Goal: Answer question/provide support: Share knowledge or assist other users

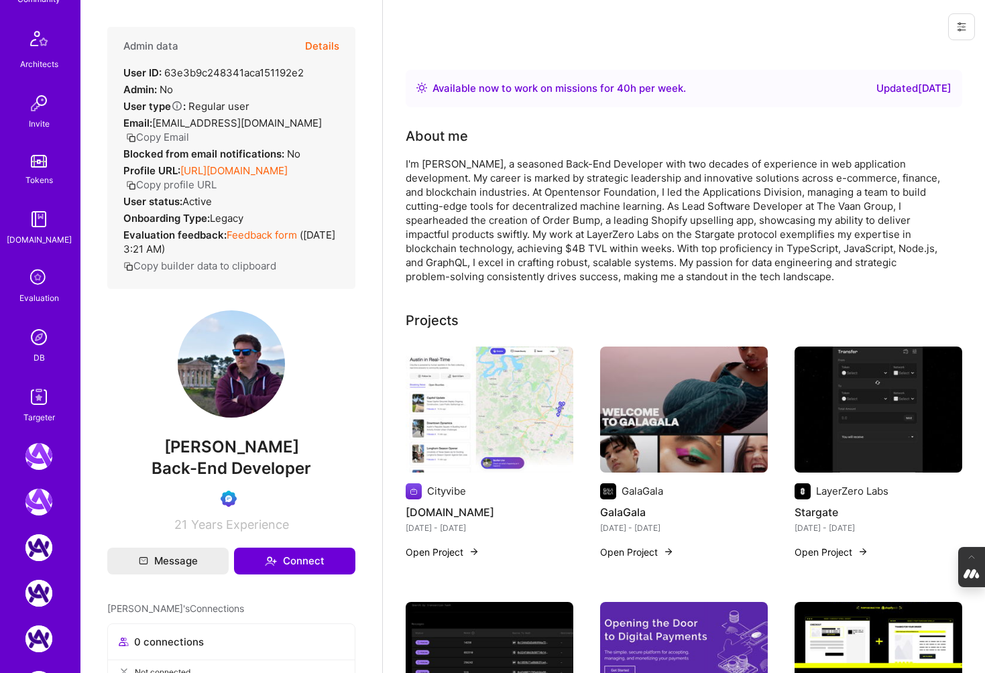
scroll to position [457, 0]
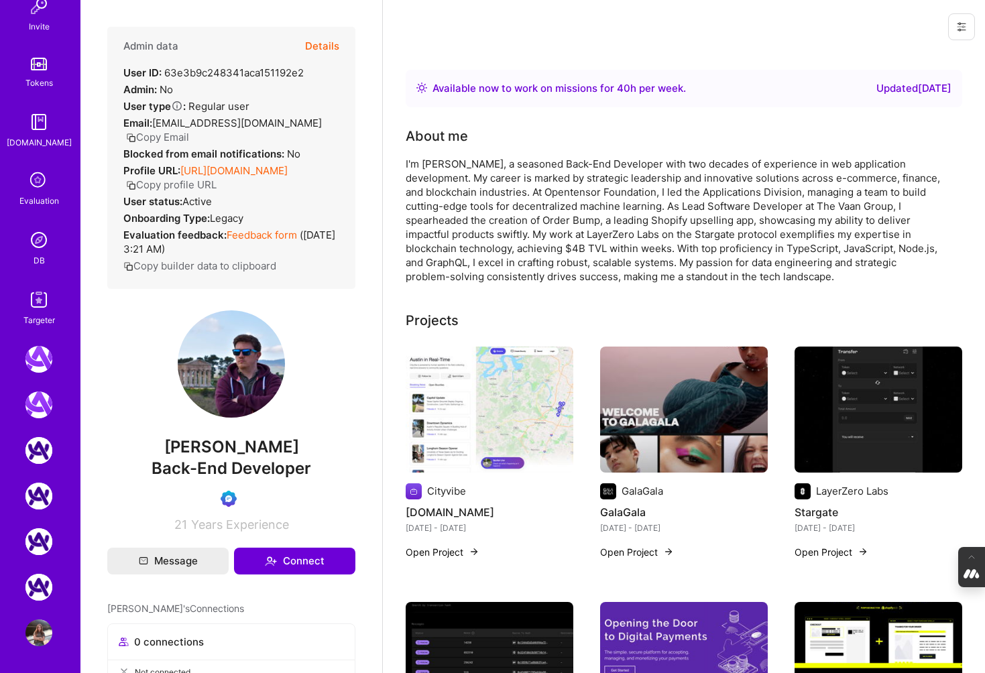
click at [34, 241] on img at bounding box center [38, 240] width 27 height 27
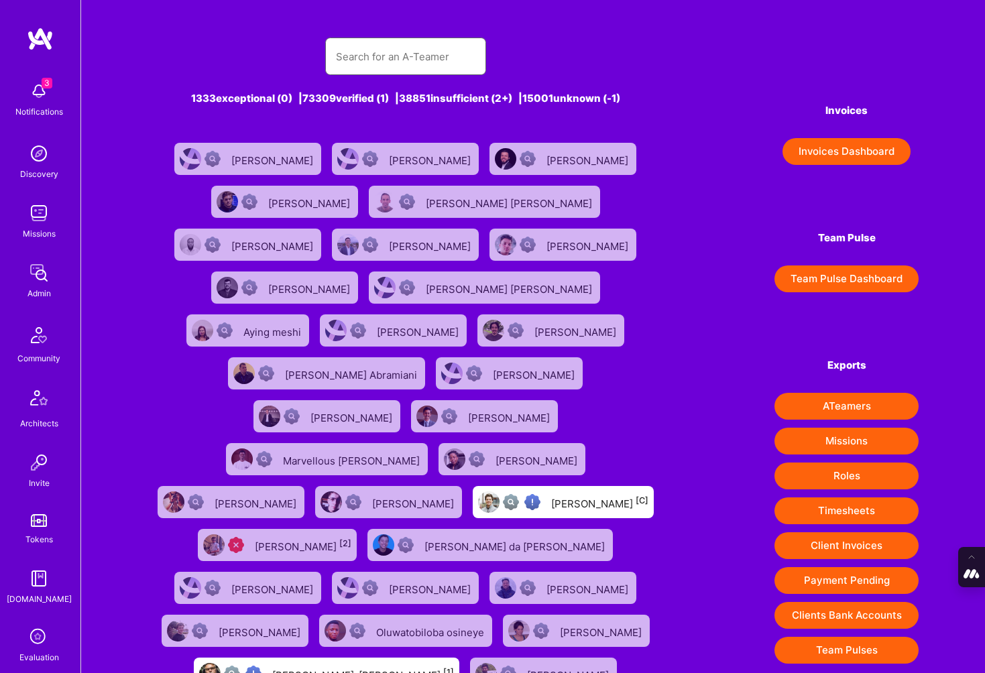
click at [355, 70] on input "text" at bounding box center [405, 57] width 139 height 34
paste input "[PERSON_NAME][EMAIL_ADDRESS][DOMAIN_NAME]"
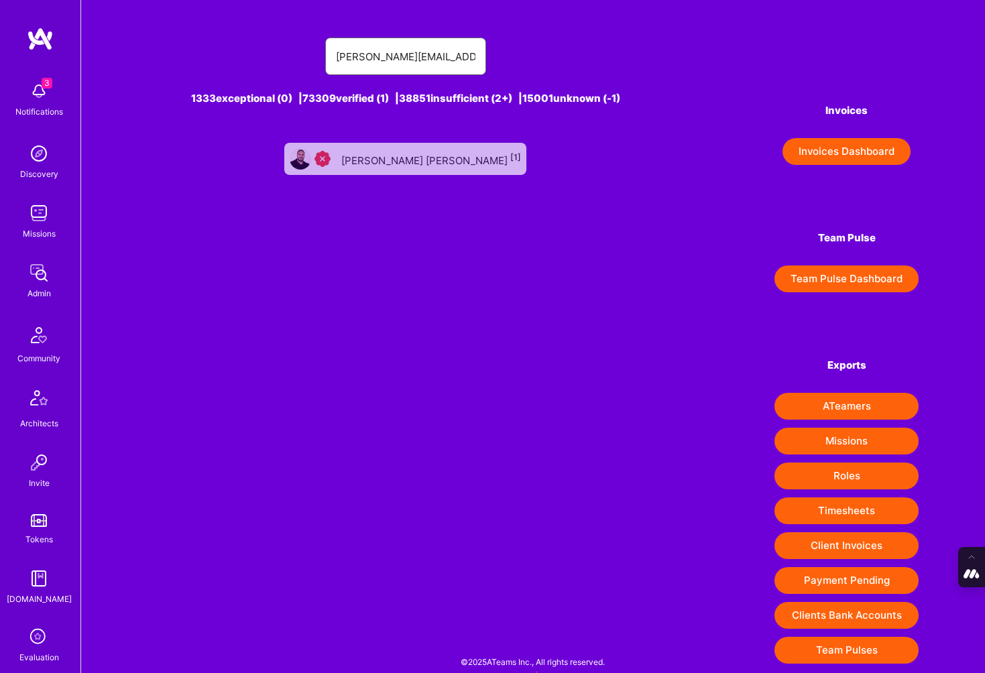
type input "[PERSON_NAME][EMAIL_ADDRESS][DOMAIN_NAME]"
click at [402, 155] on div "[PERSON_NAME] [PERSON_NAME] [1]" at bounding box center [431, 158] width 180 height 17
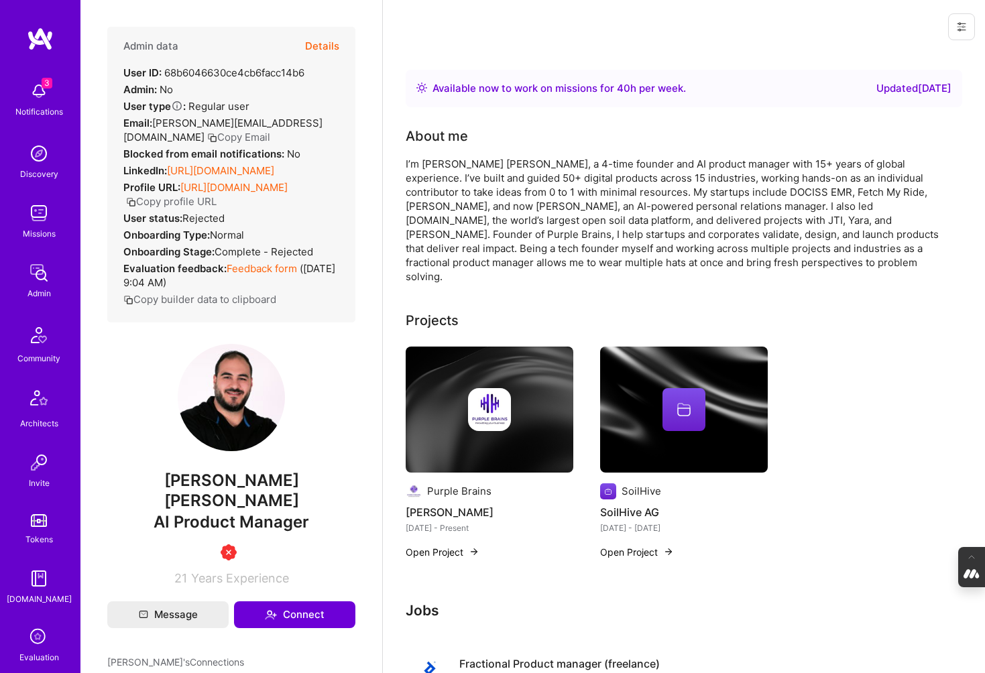
click at [323, 45] on button "Details" at bounding box center [322, 46] width 34 height 39
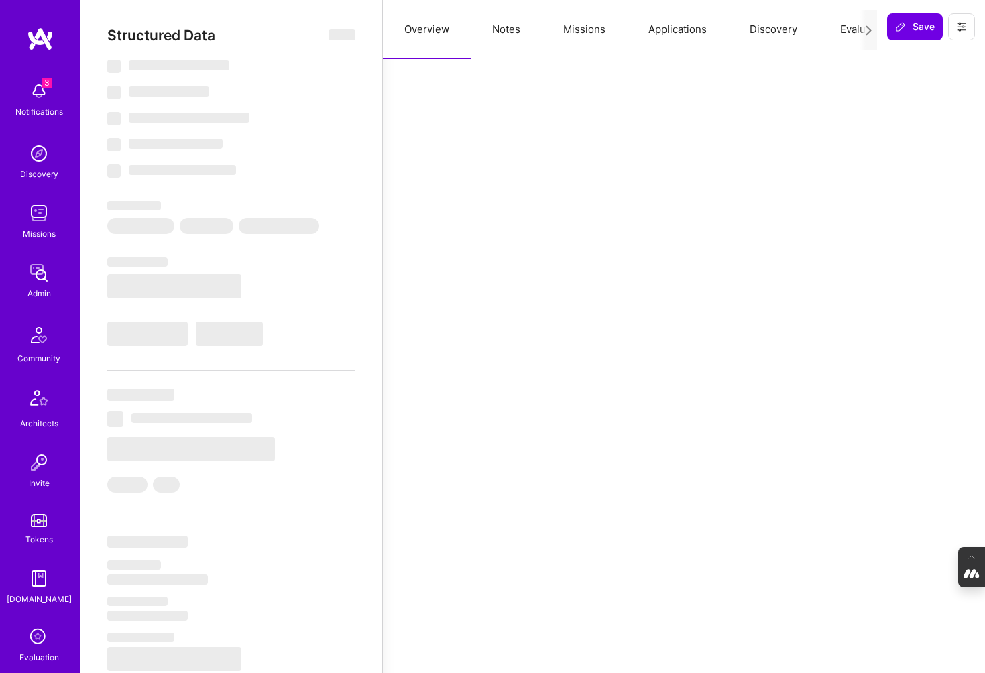
type textarea "x"
select select "Right Now"
select select "3"
select select "4"
select select "7"
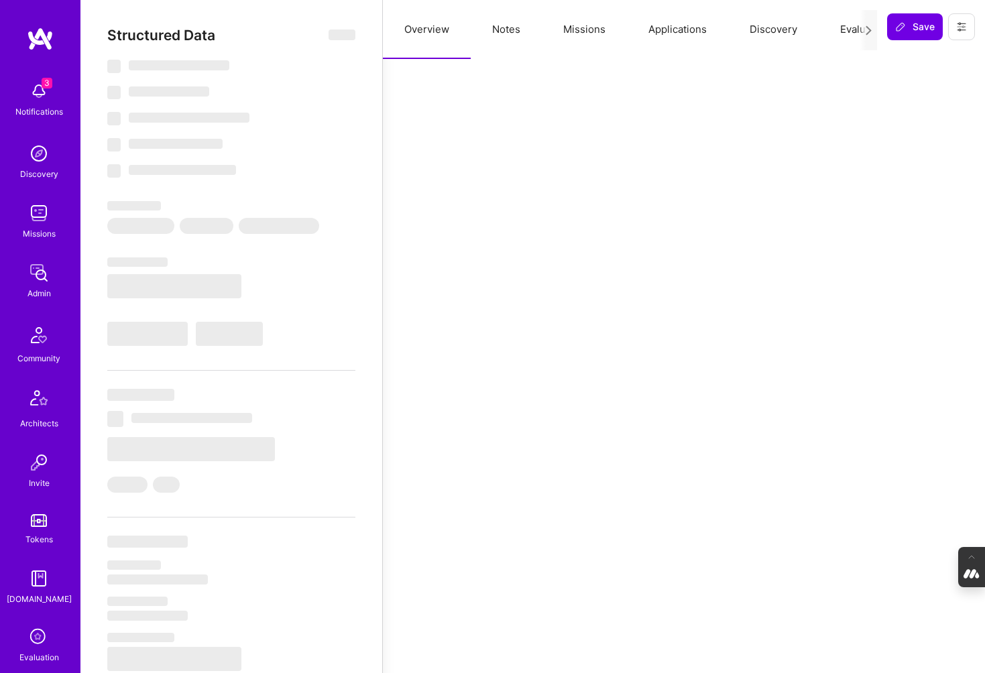
select select "7"
select select "LB"
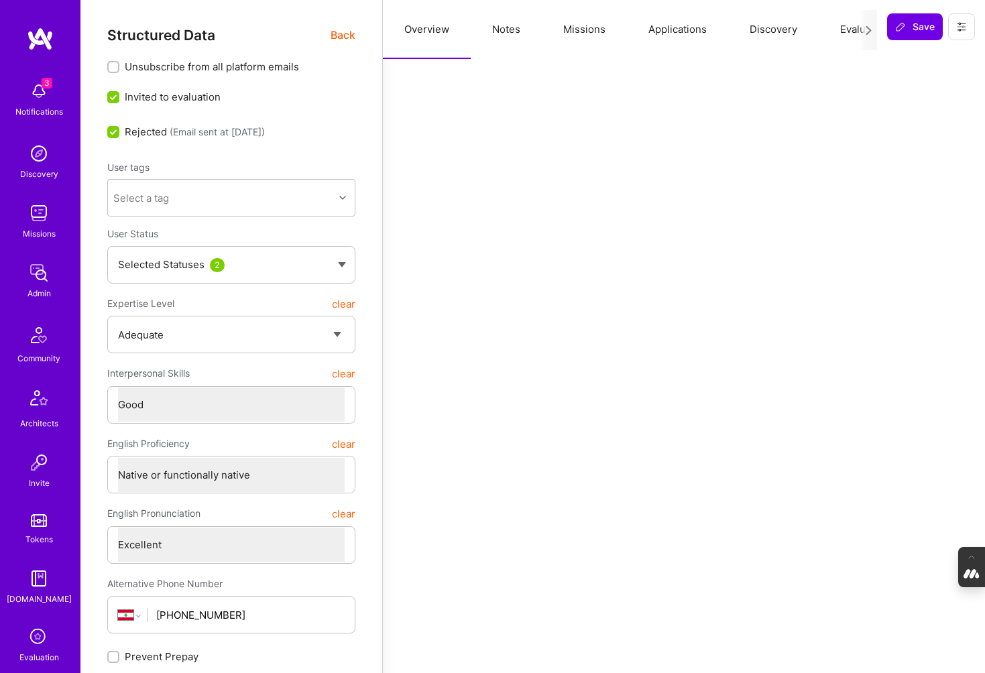
click at [851, 29] on button "Evaluation" at bounding box center [865, 29] width 92 height 59
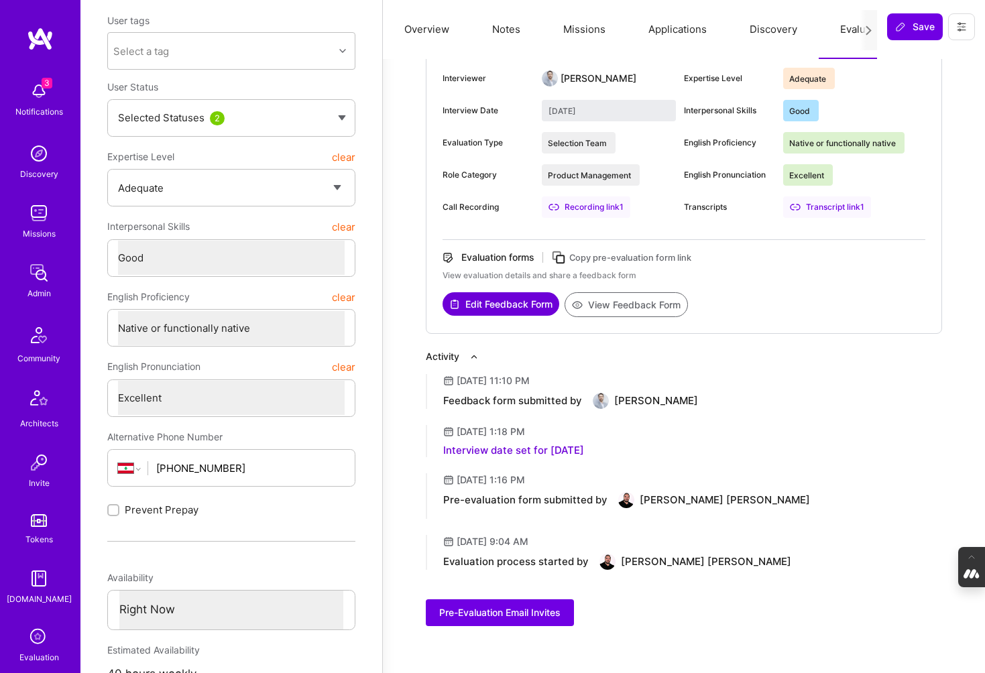
scroll to position [147, 0]
click at [619, 306] on button "View Feedback Form" at bounding box center [626, 304] width 123 height 25
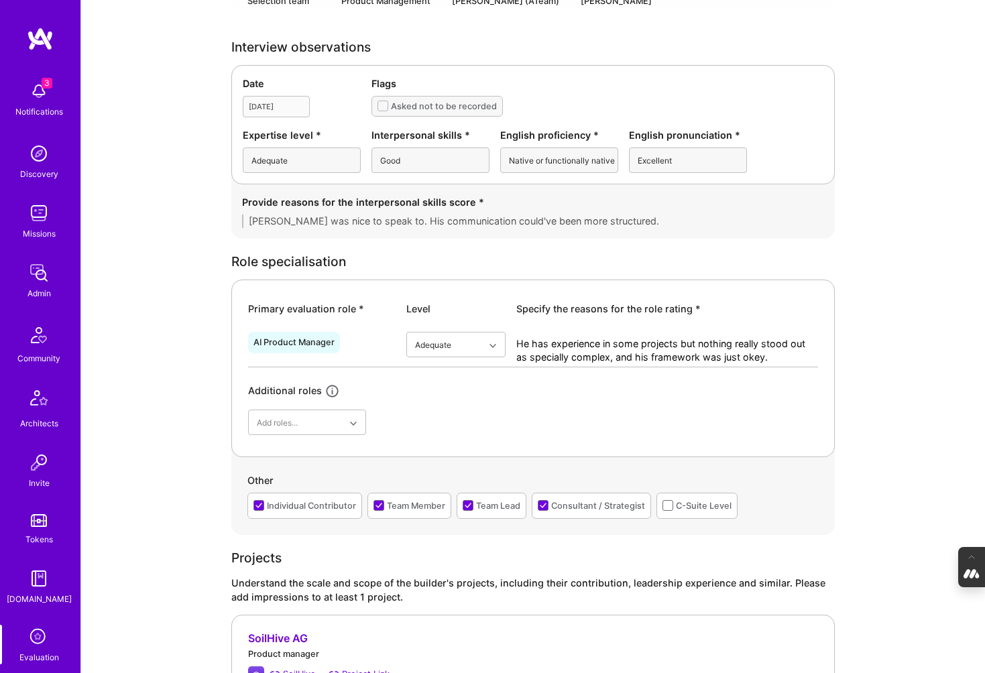
scroll to position [375, 0]
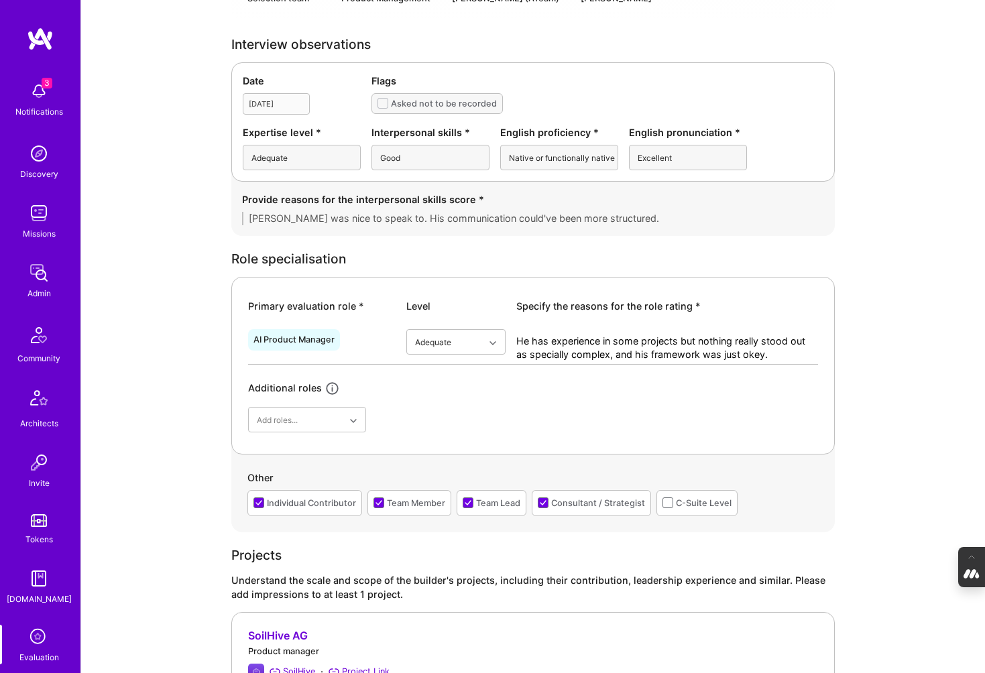
drag, startPoint x: 789, startPoint y: 352, endPoint x: 504, endPoint y: 333, distance: 285.6
click at [504, 333] on div "AI Product Manager Adequate He has experience in some projects but nothing real…" at bounding box center [533, 344] width 570 height 40
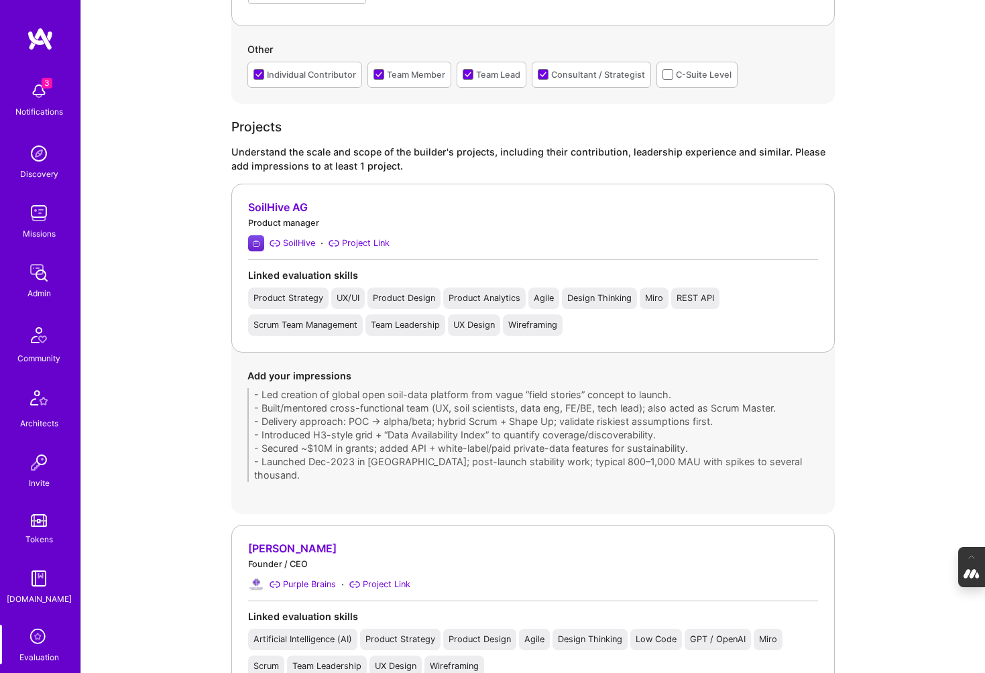
scroll to position [819, 0]
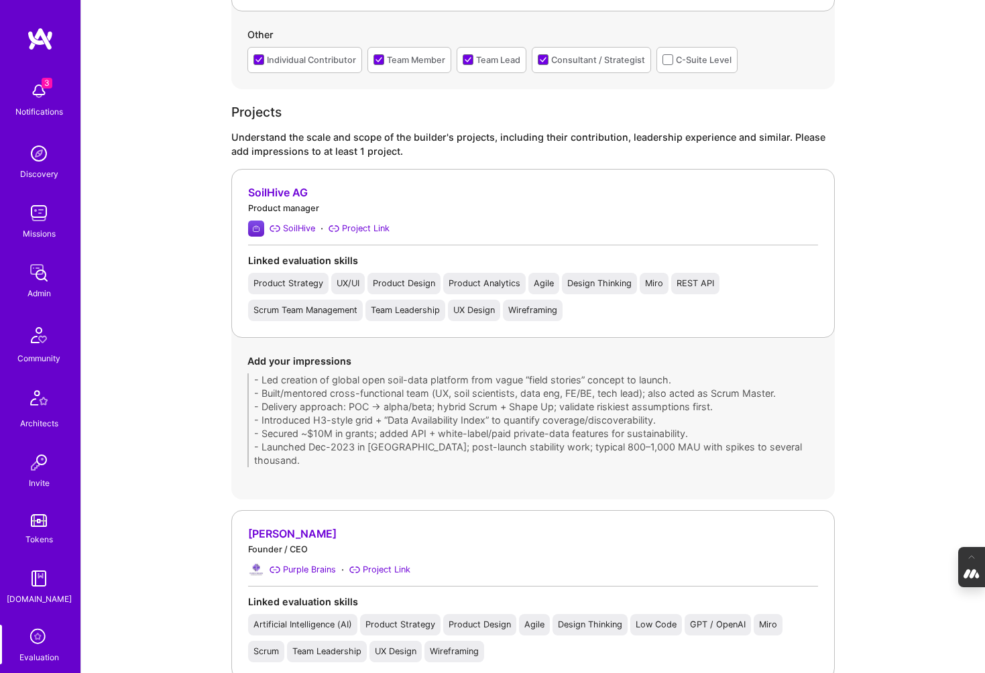
click at [242, 369] on div "Add your impressions - Led creation of global open soil-data platform from vagu…" at bounding box center [532, 410] width 603 height 145
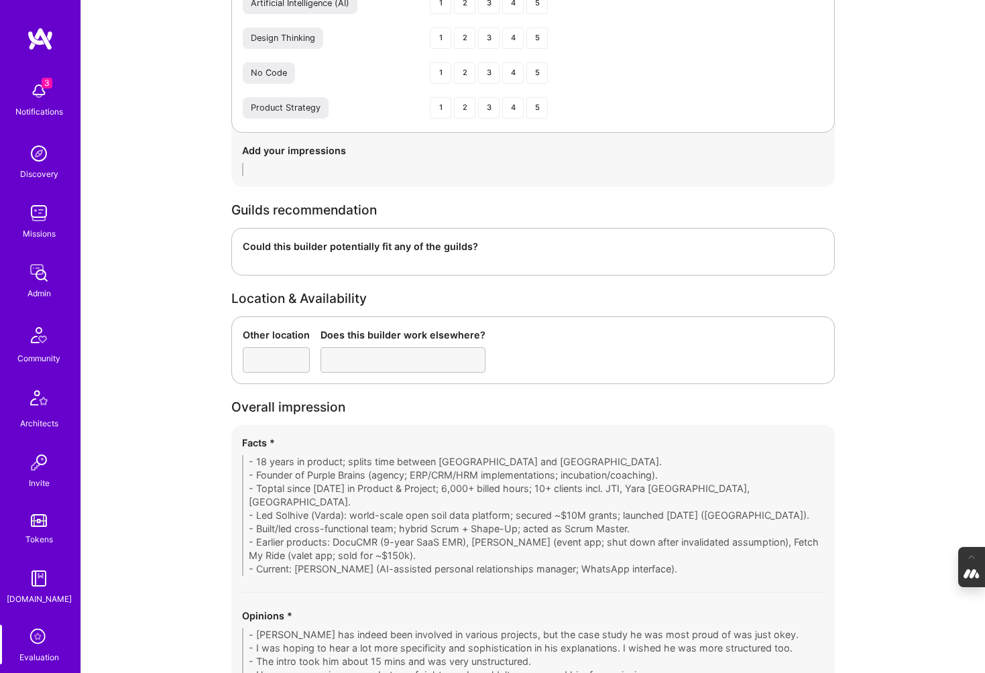
scroll to position [2007, 0]
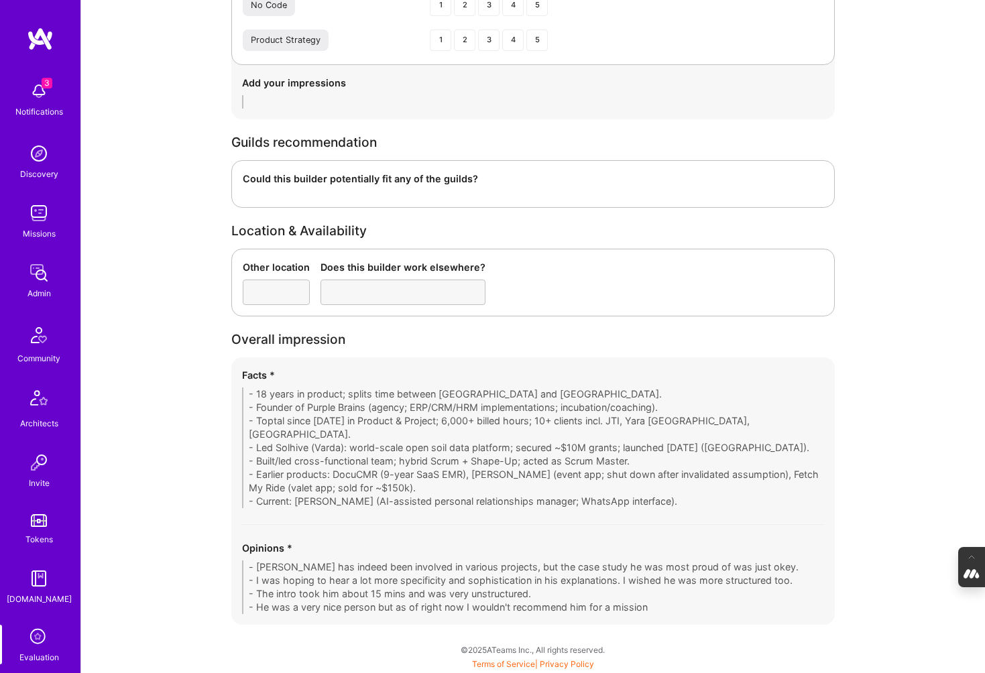
click at [240, 383] on div "Facts * - 18 years in product; splits time between Lebanon and Dubai. - Founder…" at bounding box center [532, 491] width 603 height 268
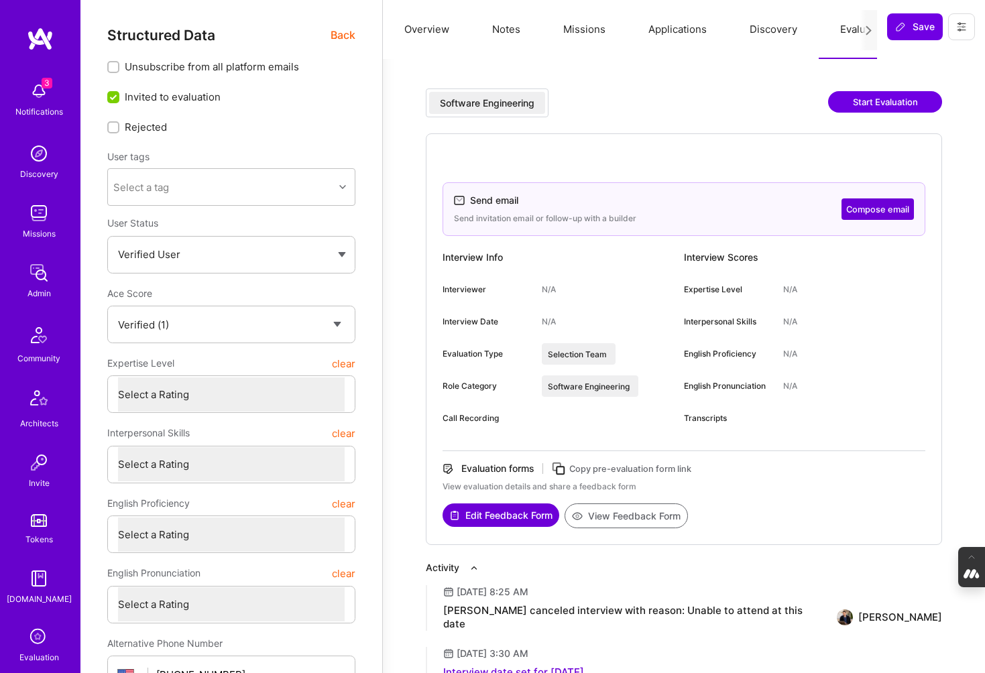
select select "Verified"
select select "US"
select select "Right Now"
